Goal: Navigation & Orientation: Understand site structure

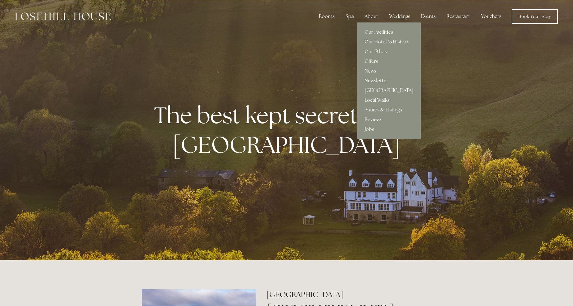
click at [372, 32] on link "Our Facilities" at bounding box center [388, 32] width 63 height 10
click at [378, 50] on link "Our Ethos" at bounding box center [388, 52] width 63 height 10
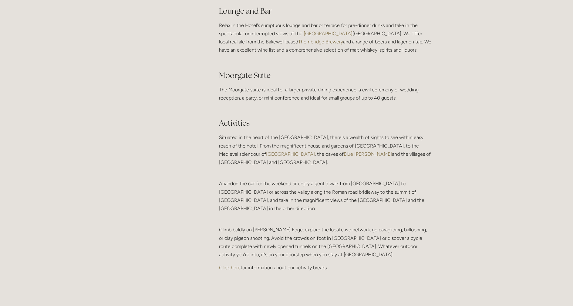
scroll to position [1273, 0]
